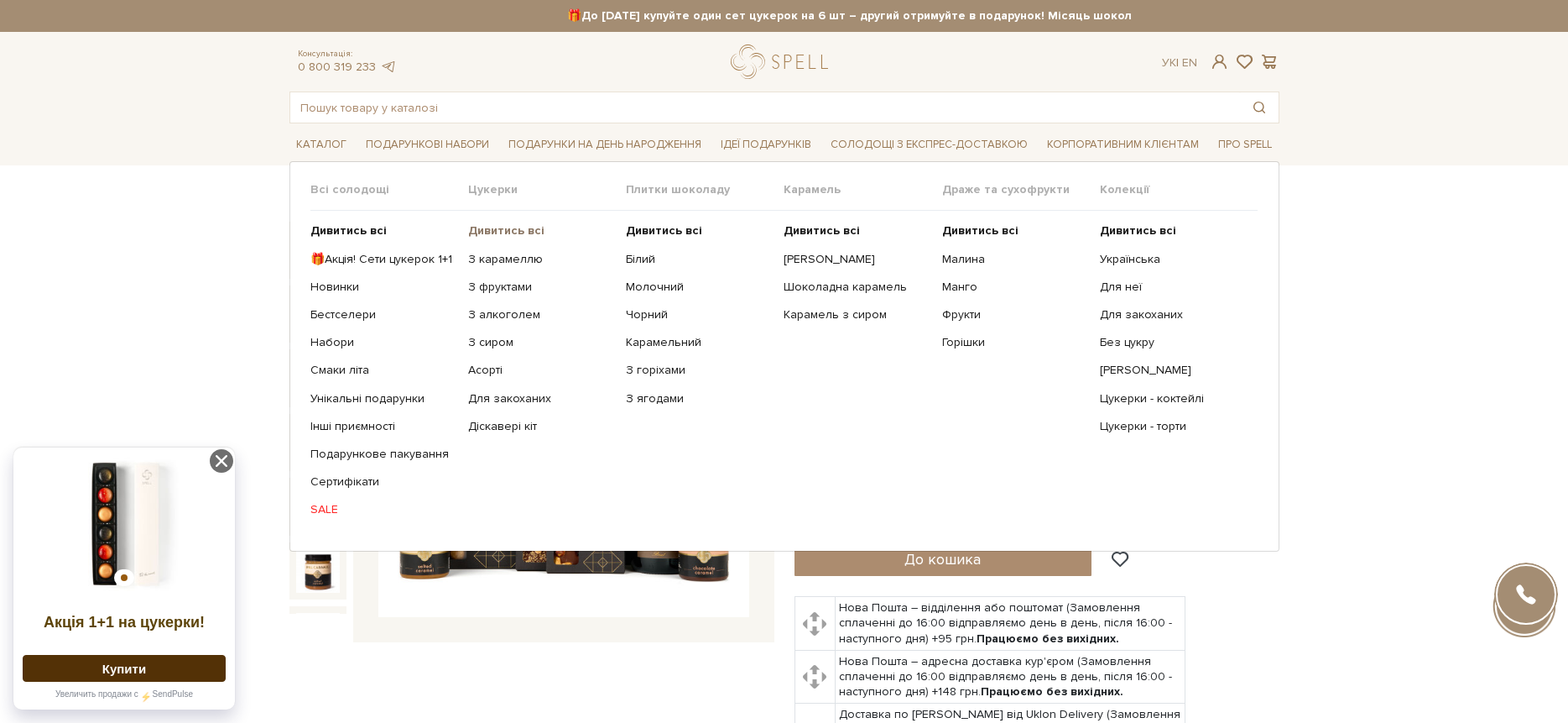
click at [485, 226] on b "Дивитись всі" at bounding box center [505, 230] width 76 height 14
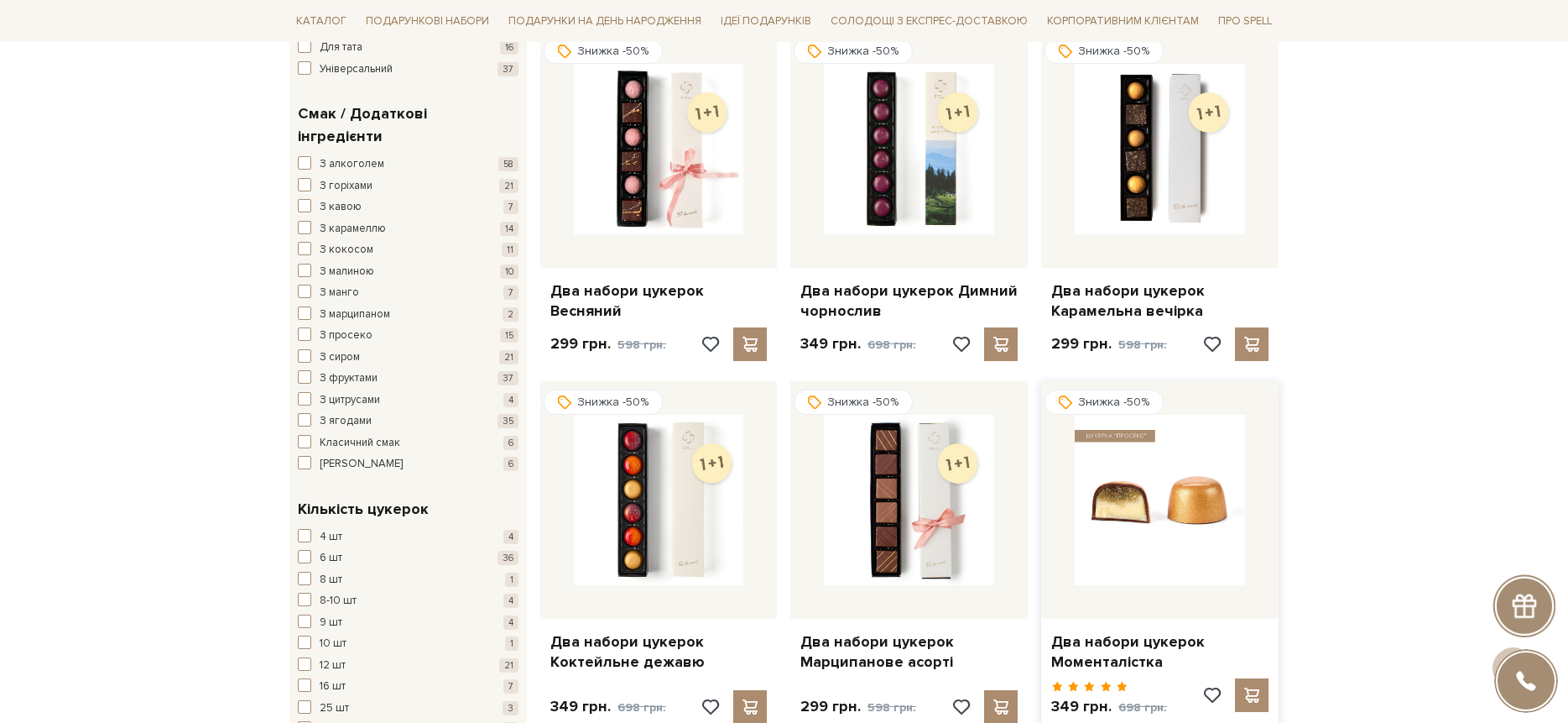
scroll to position [1317, 0]
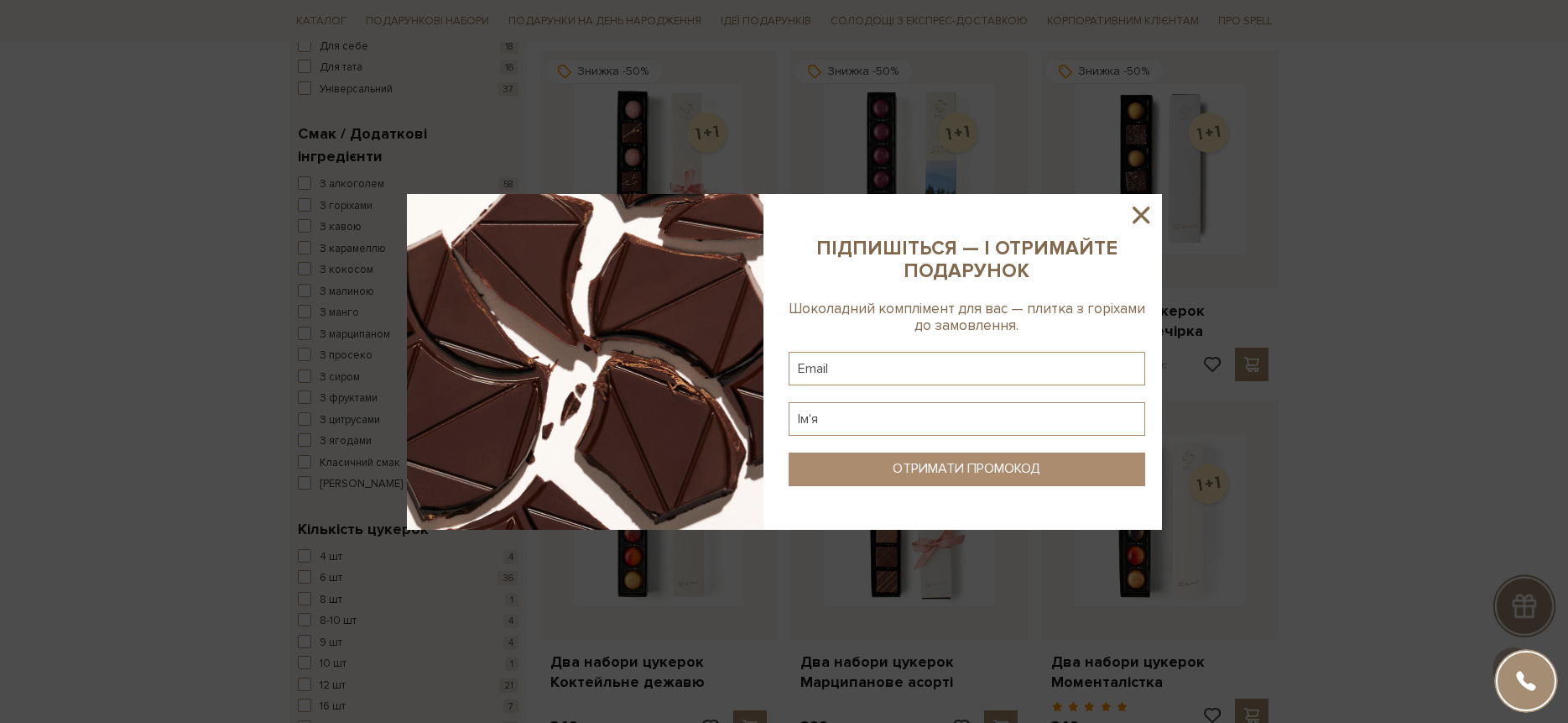
click at [1141, 202] on icon at bounding box center [1141, 214] width 29 height 29
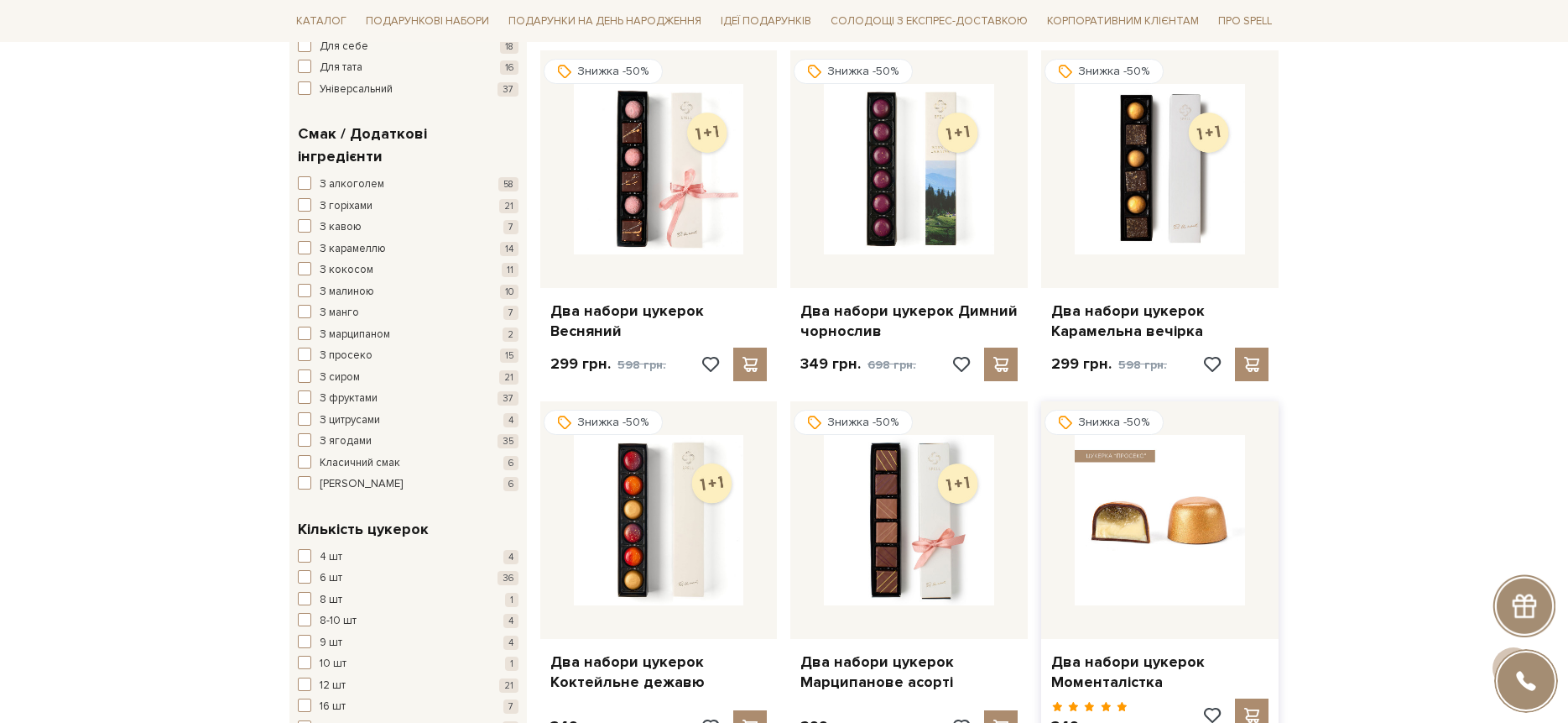
click at [1182, 529] on img at bounding box center [1161, 521] width 170 height 171
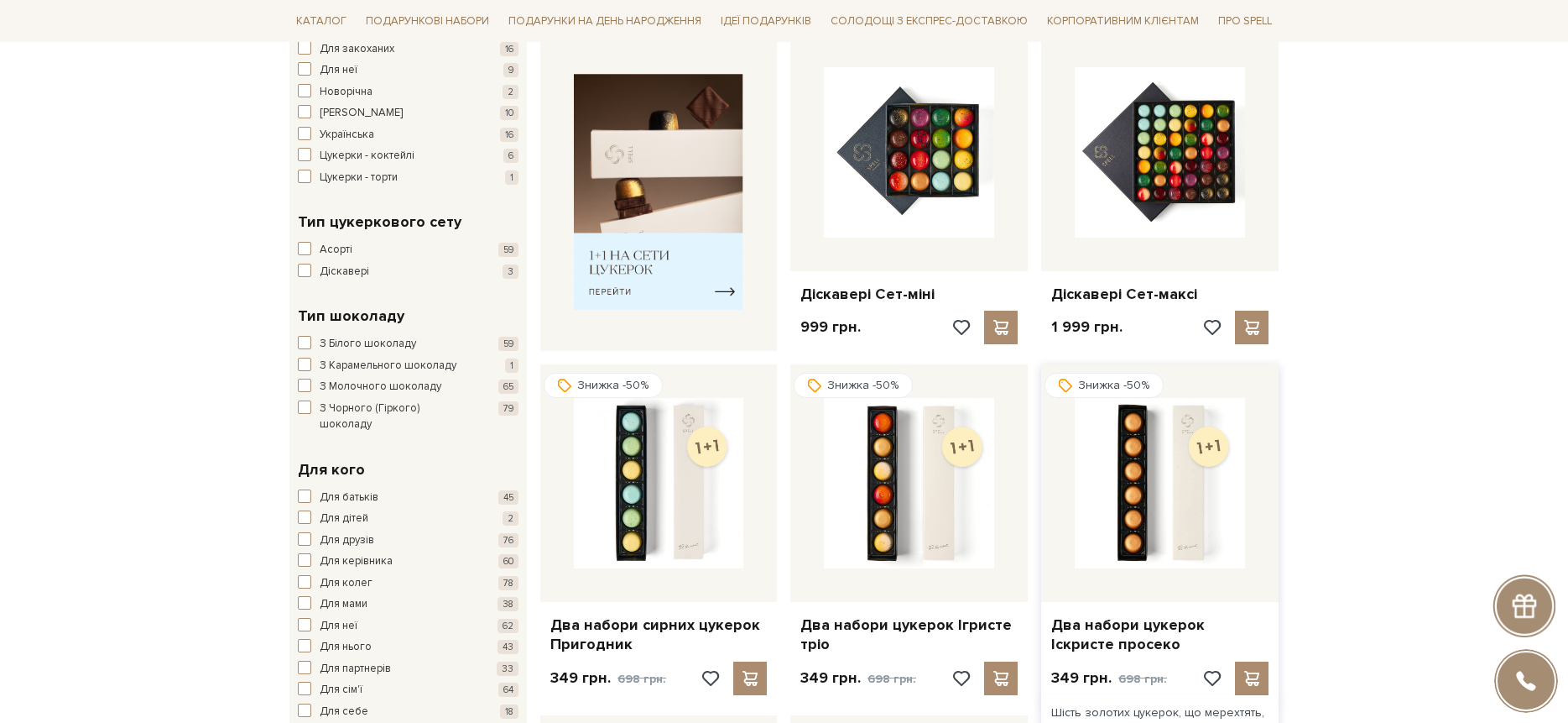
scroll to position [802, 0]
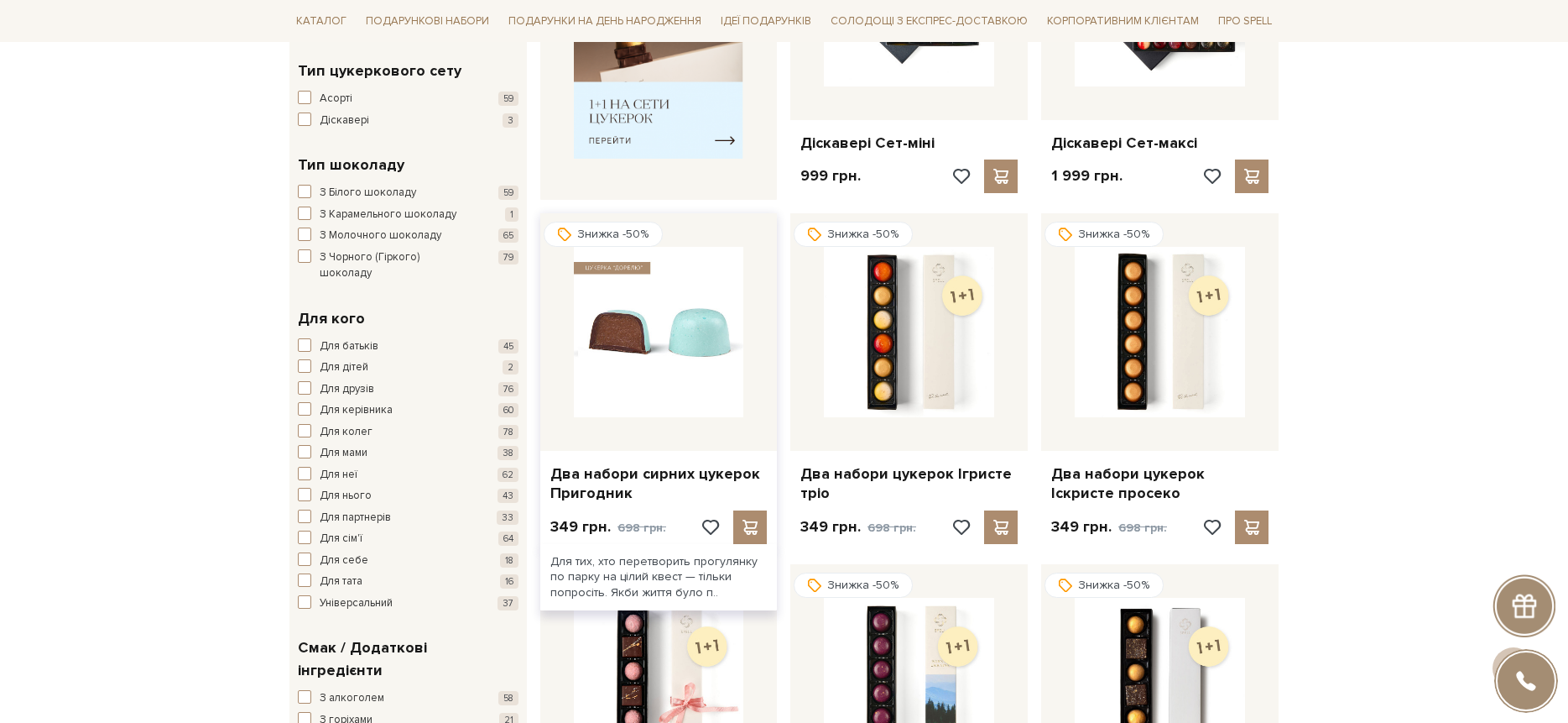
click at [662, 360] on img at bounding box center [659, 332] width 170 height 171
